Goal: Task Accomplishment & Management: Manage account settings

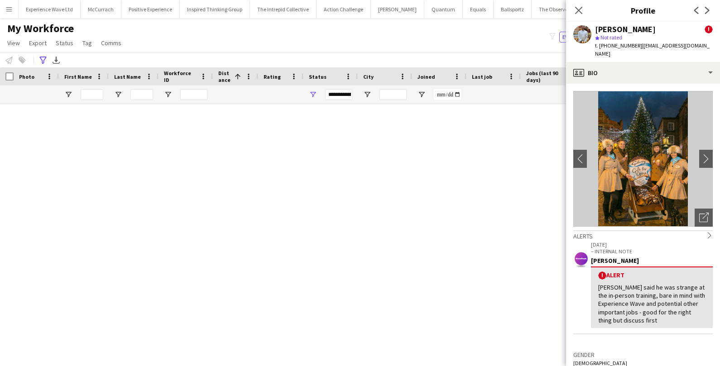
scroll to position [42, 0]
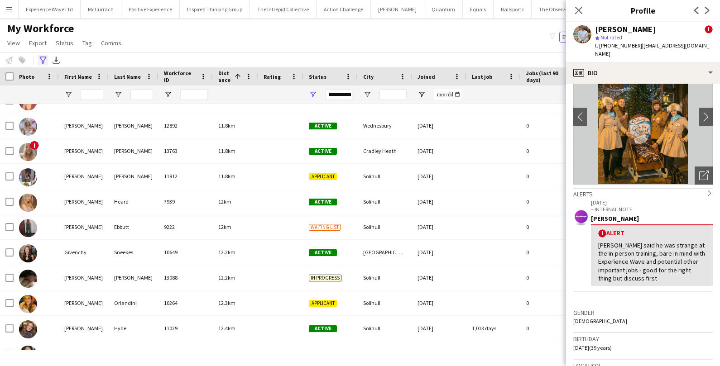
click at [43, 56] on div "Advanced filters" at bounding box center [43, 60] width 11 height 11
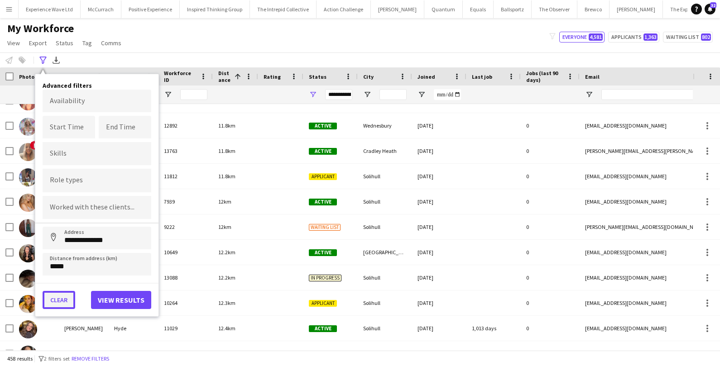
click at [64, 297] on button "Clear" at bounding box center [59, 300] width 33 height 18
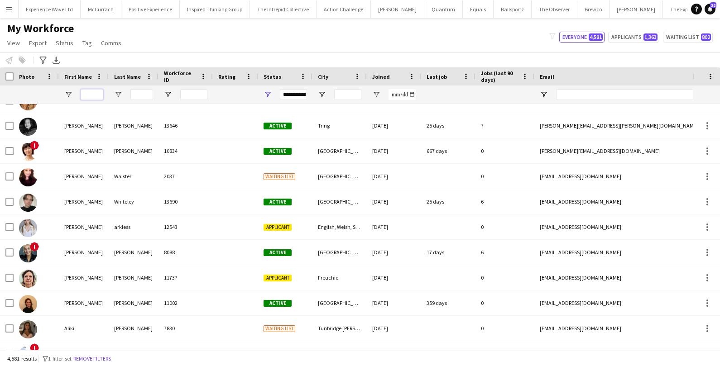
click at [102, 92] on input "First Name Filter Input" at bounding box center [92, 94] width 23 height 11
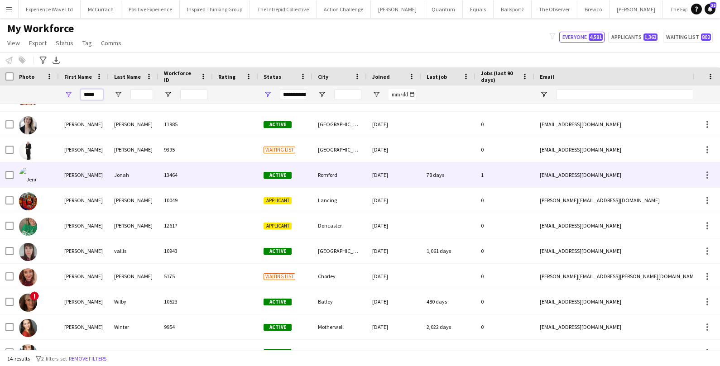
scroll to position [0, 0]
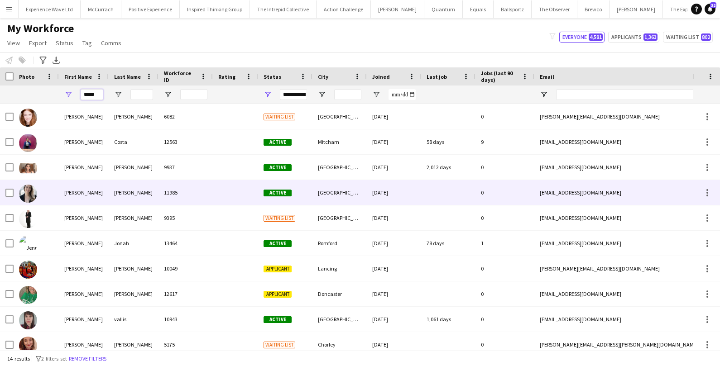
type input "*****"
click at [16, 191] on div at bounding box center [36, 192] width 45 height 25
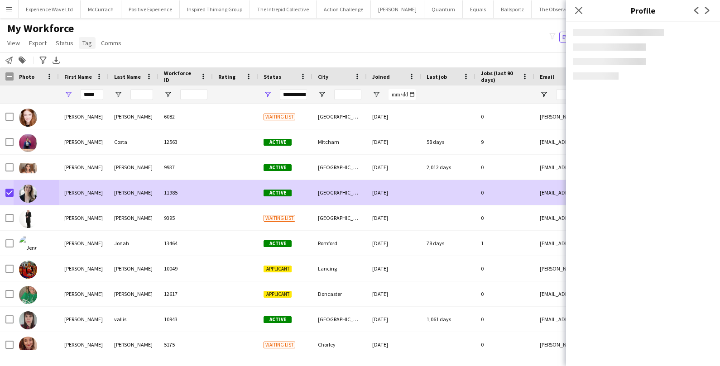
click at [90, 42] on link "Tag" at bounding box center [87, 43] width 17 height 12
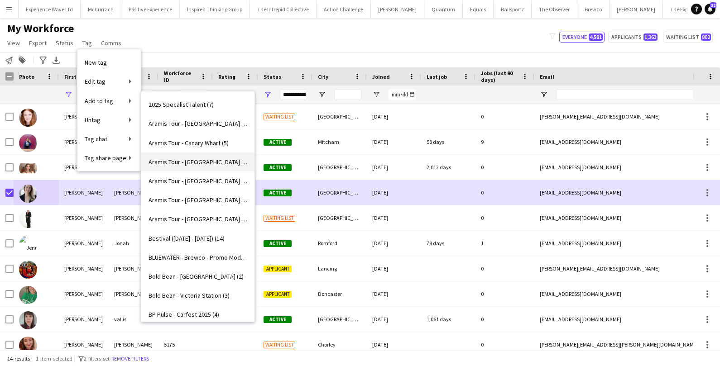
click at [177, 163] on span "Aramis Tour - [GEOGRAPHIC_DATA] (6)" at bounding box center [198, 162] width 99 height 8
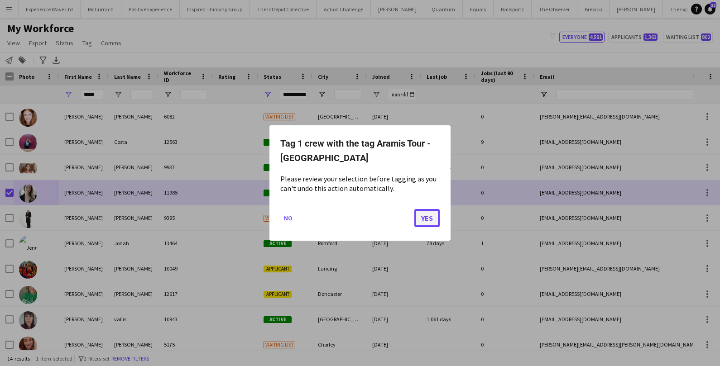
click at [422, 216] on button "Yes" at bounding box center [426, 218] width 25 height 18
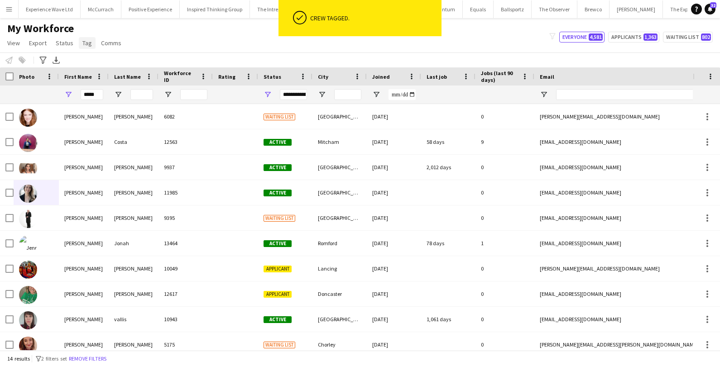
click at [86, 40] on span "Tag" at bounding box center [87, 43] width 10 height 8
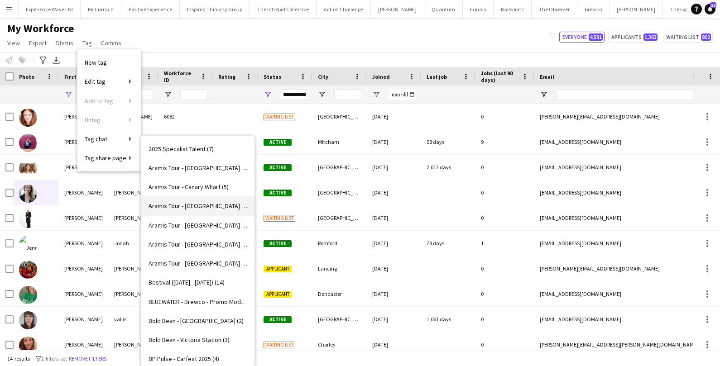
click at [189, 204] on span "Aramis Tour - [GEOGRAPHIC_DATA] (6)" at bounding box center [198, 206] width 99 height 8
